Goal: Find specific page/section: Find specific page/section

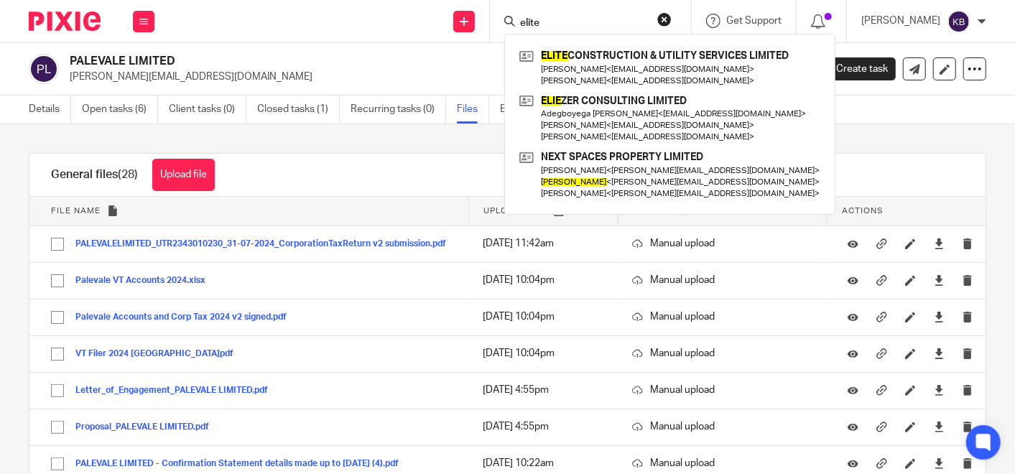
type input "elite"
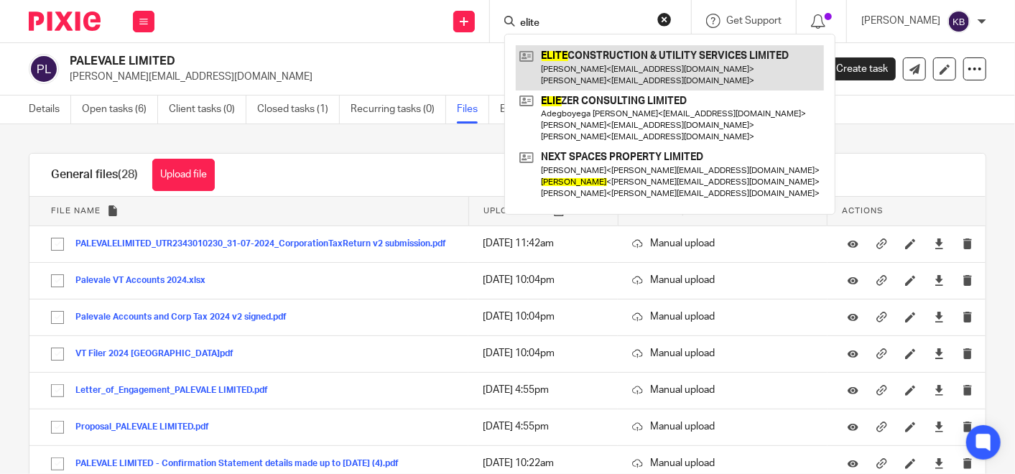
drag, startPoint x: 0, startPoint y: 0, endPoint x: 583, endPoint y: 60, distance: 585.9
click at [583, 60] on link at bounding box center [670, 67] width 308 height 45
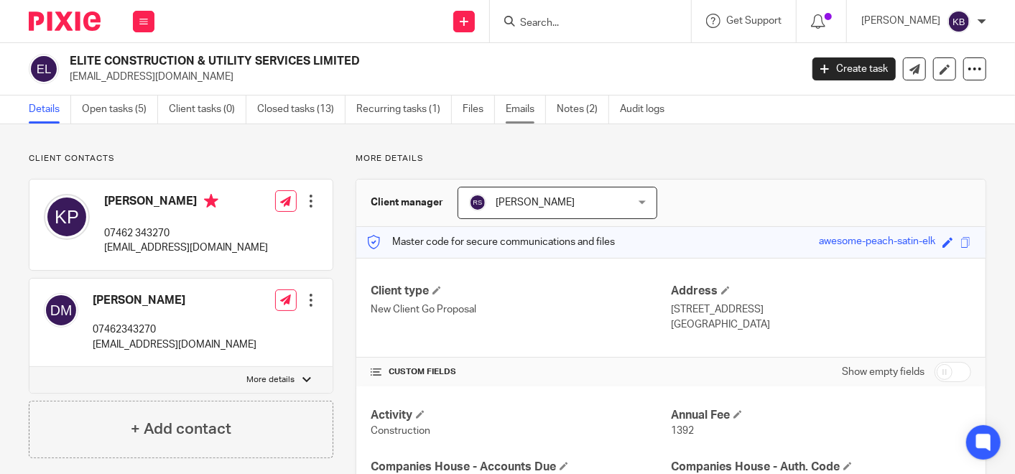
click at [521, 106] on link "Emails" at bounding box center [526, 110] width 40 height 28
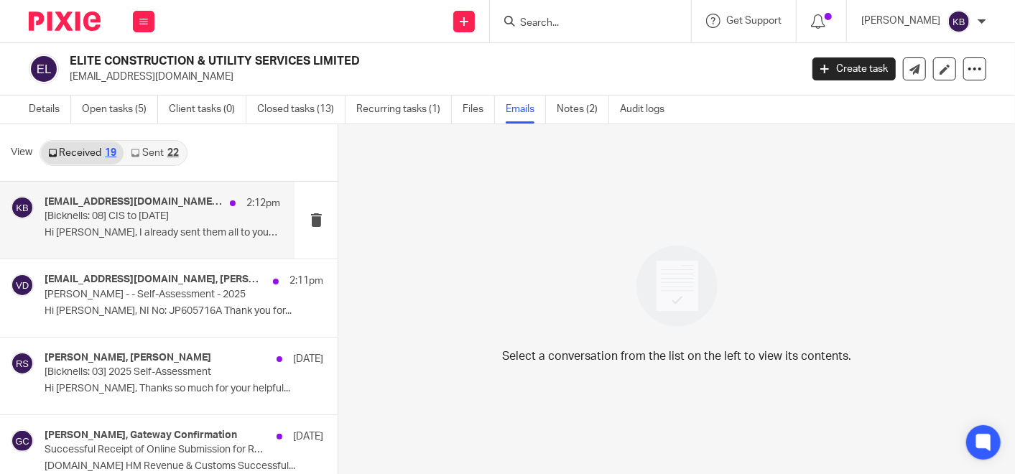
click at [139, 218] on p "[Bicknells: 08] CIS to [DATE]" at bounding box center [139, 217] width 188 height 12
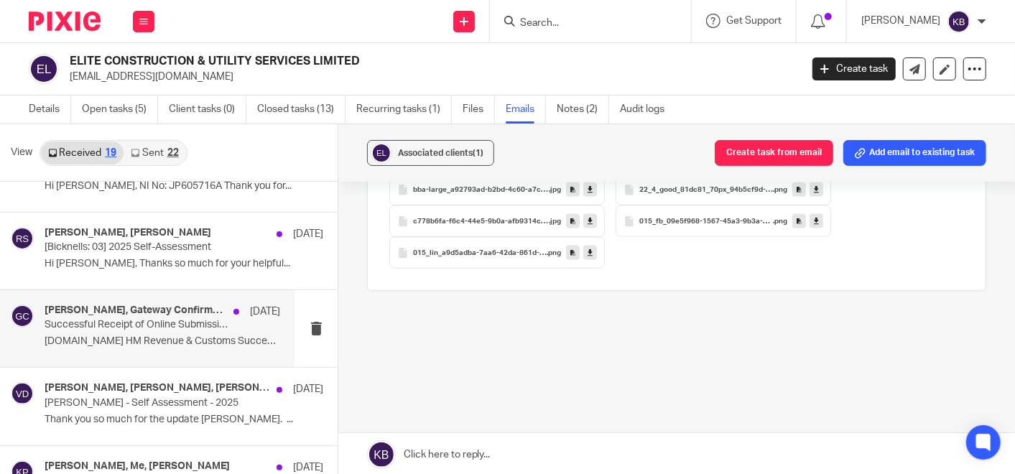
scroll to position [160, 0]
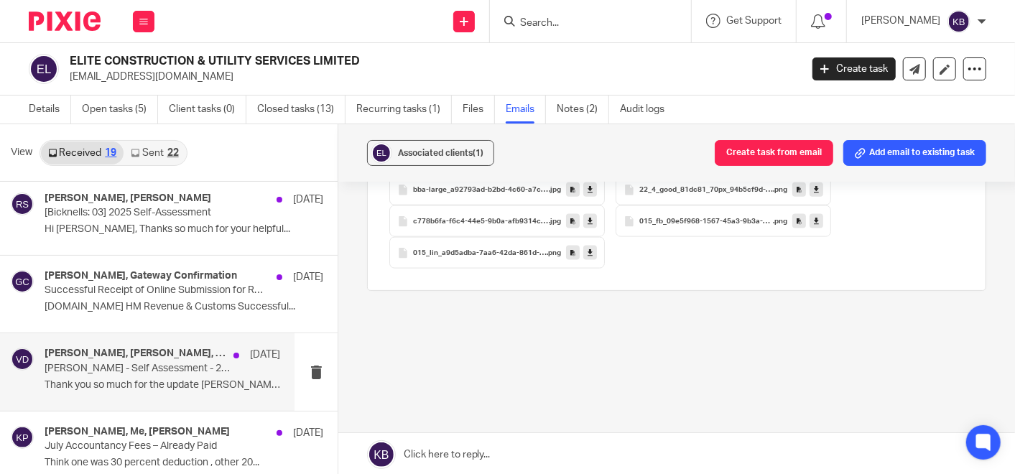
click at [144, 360] on div "[PERSON_NAME], [PERSON_NAME], [PERSON_NAME] [DATE]" at bounding box center [163, 355] width 236 height 14
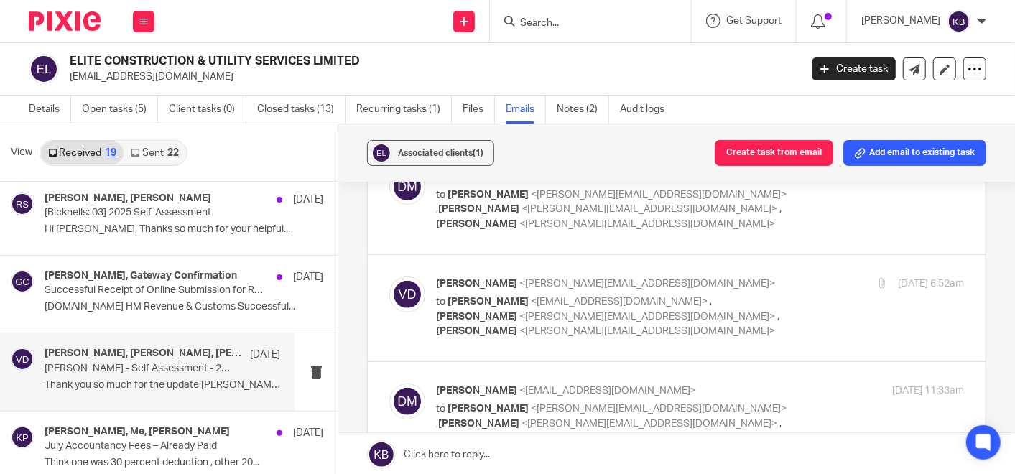
scroll to position [0, 0]
